Goal: Check status: Check status

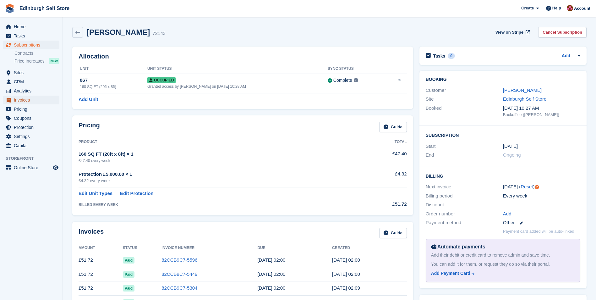
click at [32, 102] on span "Invoices" at bounding box center [33, 99] width 38 height 9
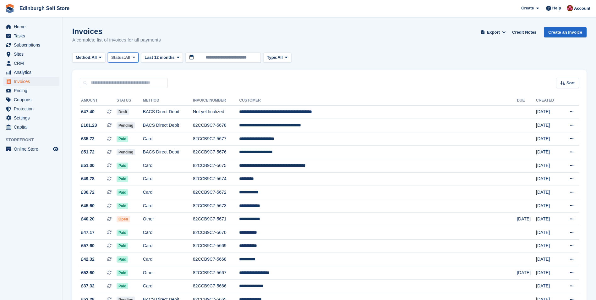
click at [135, 55] on icon at bounding box center [134, 57] width 3 height 4
click at [130, 108] on link "Open" at bounding box center [138, 106] width 55 height 11
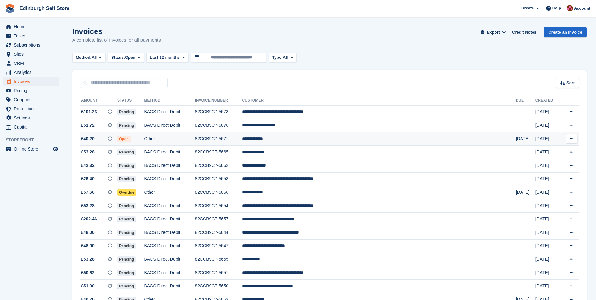
click at [310, 139] on td "**********" at bounding box center [379, 139] width 274 height 14
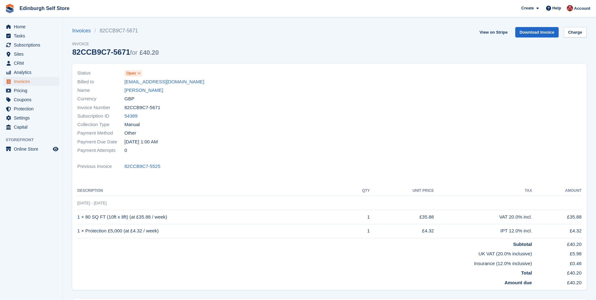
click at [141, 74] on span at bounding box center [139, 73] width 5 height 5
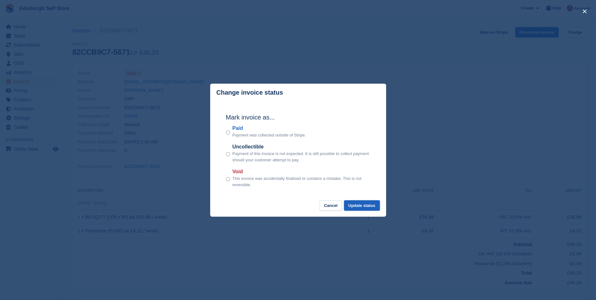
click at [365, 206] on button "Update status" at bounding box center [362, 205] width 36 height 10
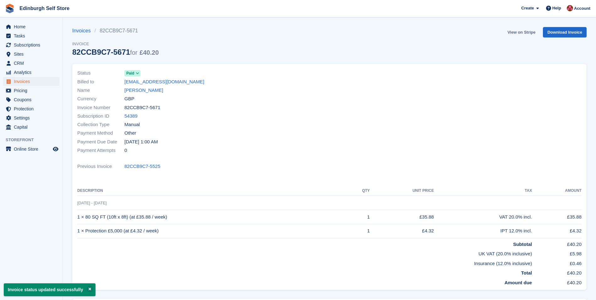
click at [517, 33] on link "View on Stripe" at bounding box center [521, 32] width 33 height 10
click at [28, 81] on span "Invoices" at bounding box center [33, 81] width 38 height 9
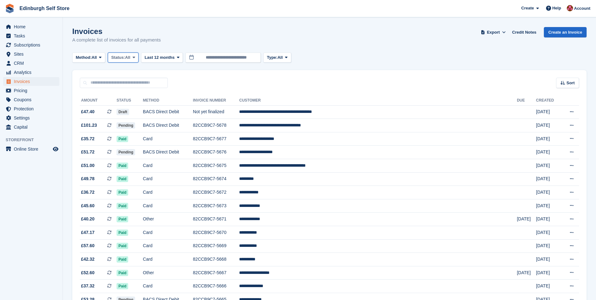
click at [135, 56] on icon at bounding box center [134, 57] width 3 height 4
click at [122, 107] on link "Open" at bounding box center [138, 106] width 55 height 11
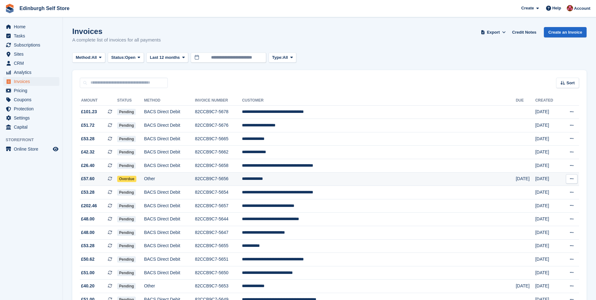
click at [316, 181] on td "**********" at bounding box center [379, 179] width 274 height 14
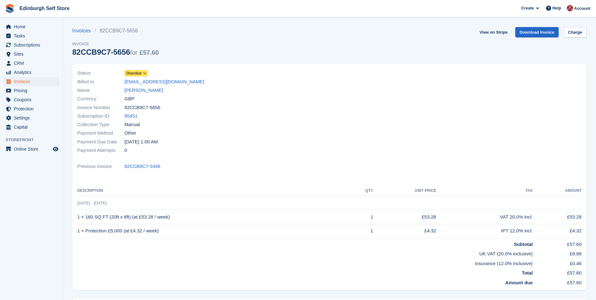
click at [144, 71] on icon at bounding box center [144, 73] width 3 height 4
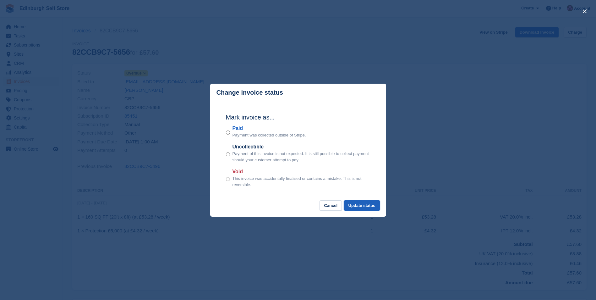
drag, startPoint x: 356, startPoint y: 207, endPoint x: 368, endPoint y: 200, distance: 14.2
click at [356, 207] on button "Update status" at bounding box center [362, 205] width 36 height 10
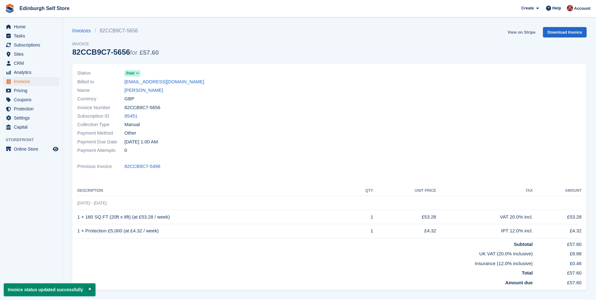
click at [521, 32] on link "View on Stripe" at bounding box center [521, 32] width 33 height 10
click at [34, 46] on span "Subscriptions" at bounding box center [33, 45] width 38 height 9
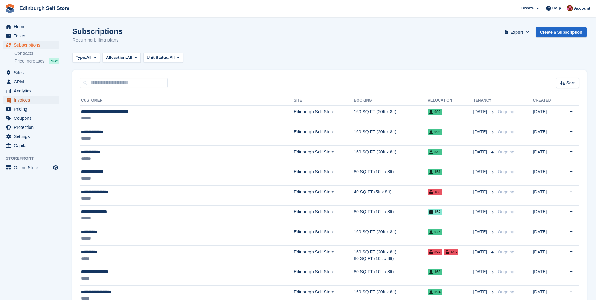
click at [37, 100] on span "Invoices" at bounding box center [33, 99] width 38 height 9
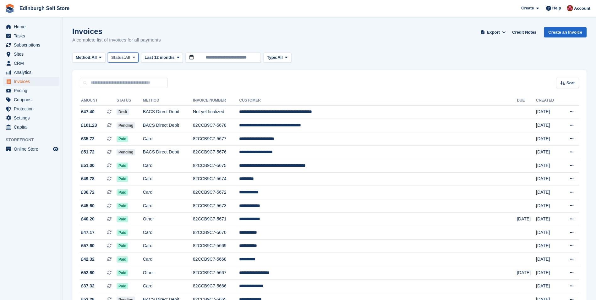
click at [135, 57] on icon at bounding box center [134, 57] width 3 height 4
click at [131, 106] on link "Open" at bounding box center [138, 106] width 55 height 11
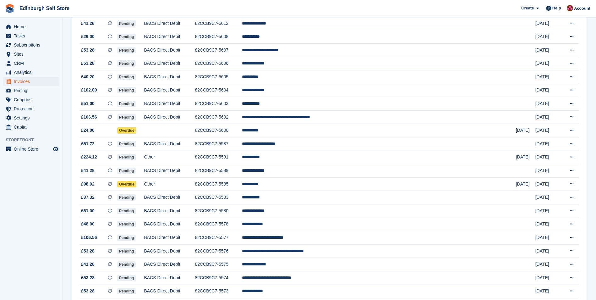
scroll to position [506, 0]
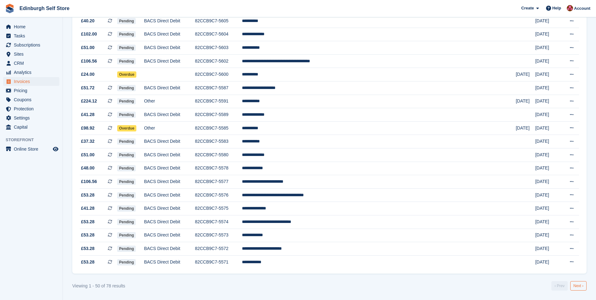
click at [582, 286] on link "Next ›" at bounding box center [578, 285] width 16 height 9
